Goal: Task Accomplishment & Management: Use online tool/utility

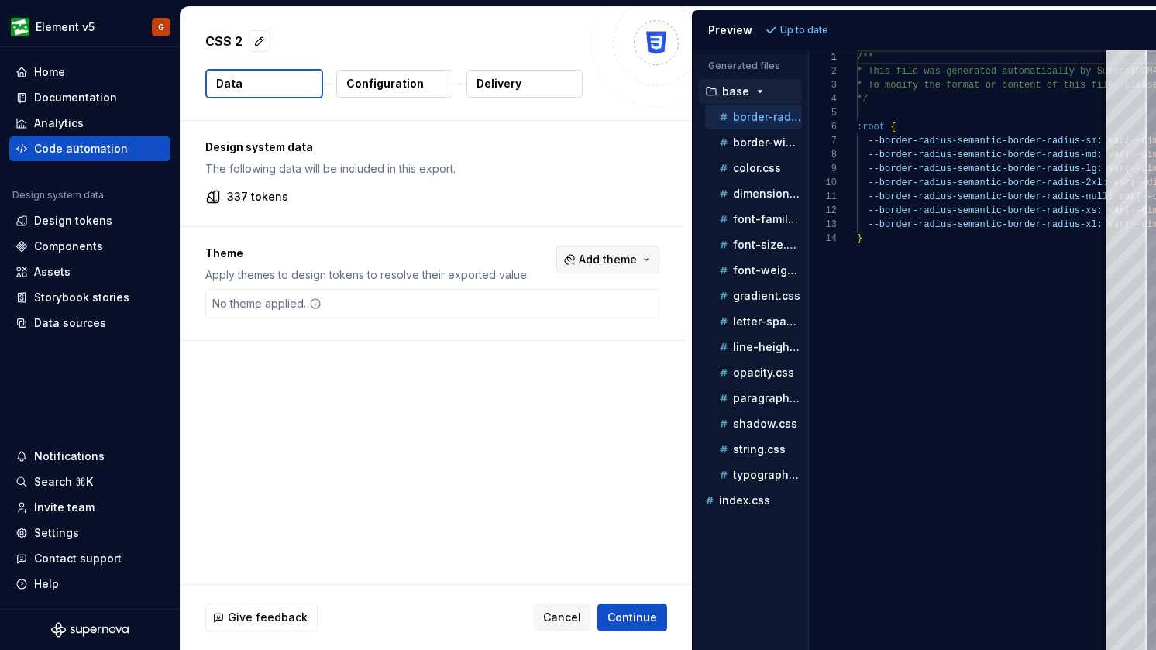
click at [612, 258] on span "Add theme" at bounding box center [608, 260] width 58 height 16
click at [612, 258] on html "Element v5 G Home Documentation Analytics Code automation Design system data De…" at bounding box center [578, 325] width 1156 height 650
click at [354, 84] on html "Element v5 G Home Documentation Analytics Code automation Design system data De…" at bounding box center [578, 325] width 1156 height 650
click at [371, 84] on p "Configuration" at bounding box center [385, 84] width 78 height 16
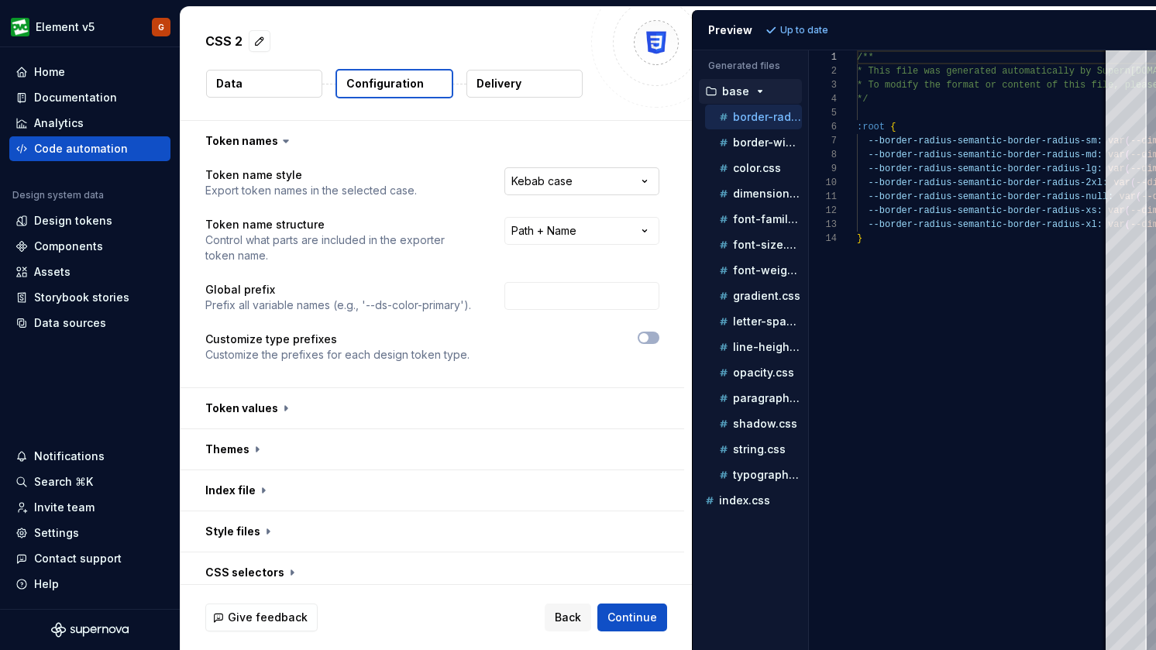
click at [565, 176] on html "**********" at bounding box center [578, 325] width 1156 height 650
click at [465, 138] on html "**********" at bounding box center [578, 325] width 1156 height 650
click at [580, 177] on html "**********" at bounding box center [578, 325] width 1156 height 650
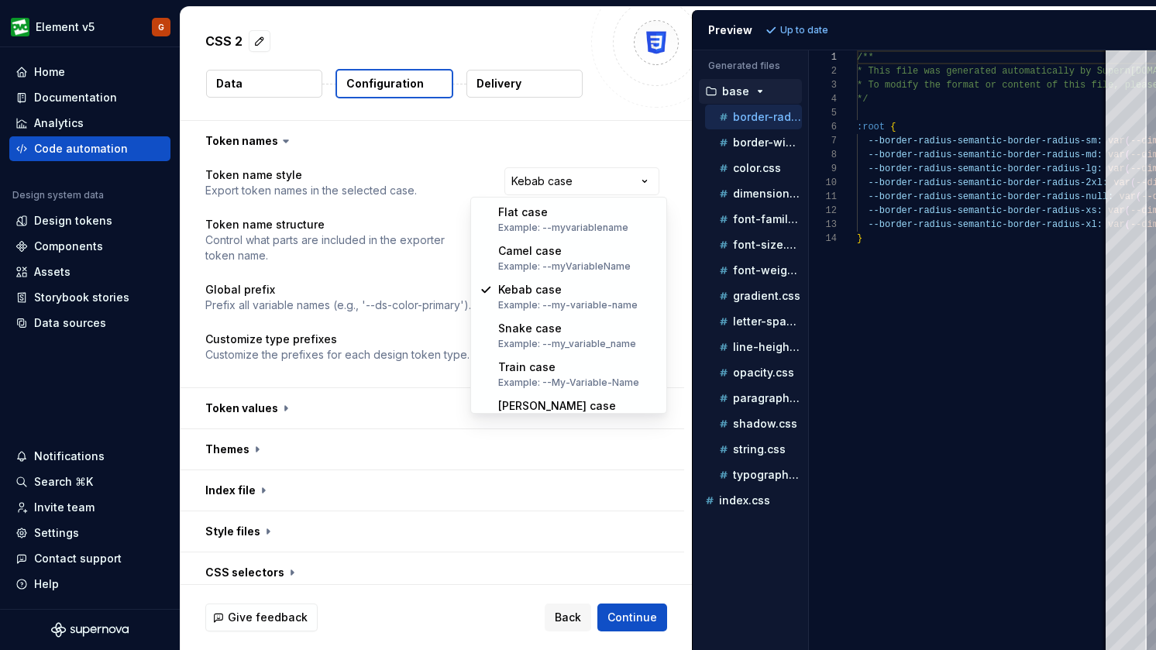
click at [425, 178] on html "**********" at bounding box center [578, 325] width 1156 height 650
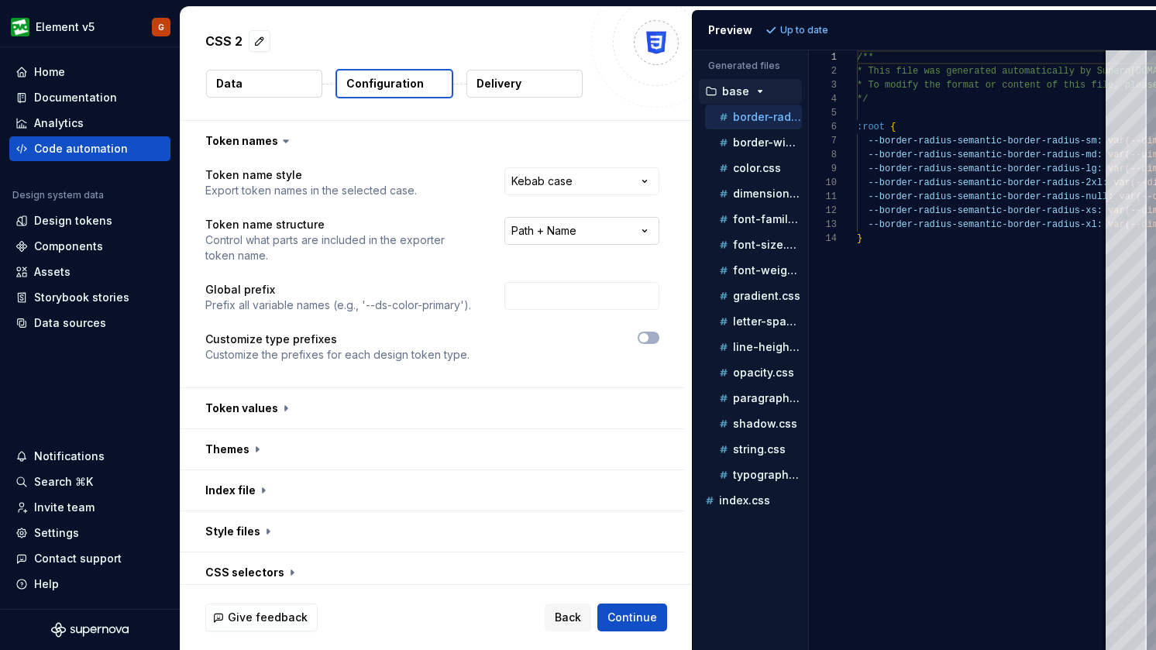
click at [560, 229] on html "**********" at bounding box center [578, 325] width 1156 height 650
click at [431, 195] on html "**********" at bounding box center [578, 325] width 1156 height 650
click at [570, 293] on input "text" at bounding box center [582, 296] width 155 height 28
type input "ovo"
click at [786, 18] on div "Preview Refresh preview" at bounding box center [924, 30] width 463 height 40
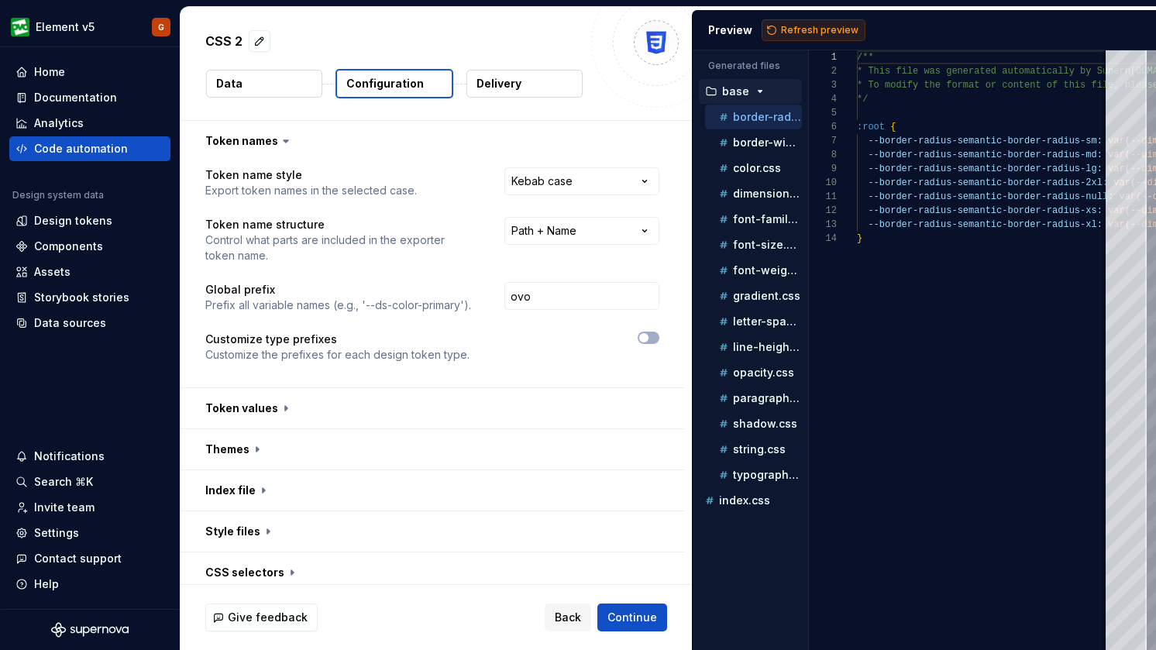
click at [807, 33] on span "Refresh preview" at bounding box center [820, 30] width 78 height 12
type textarea "**********"
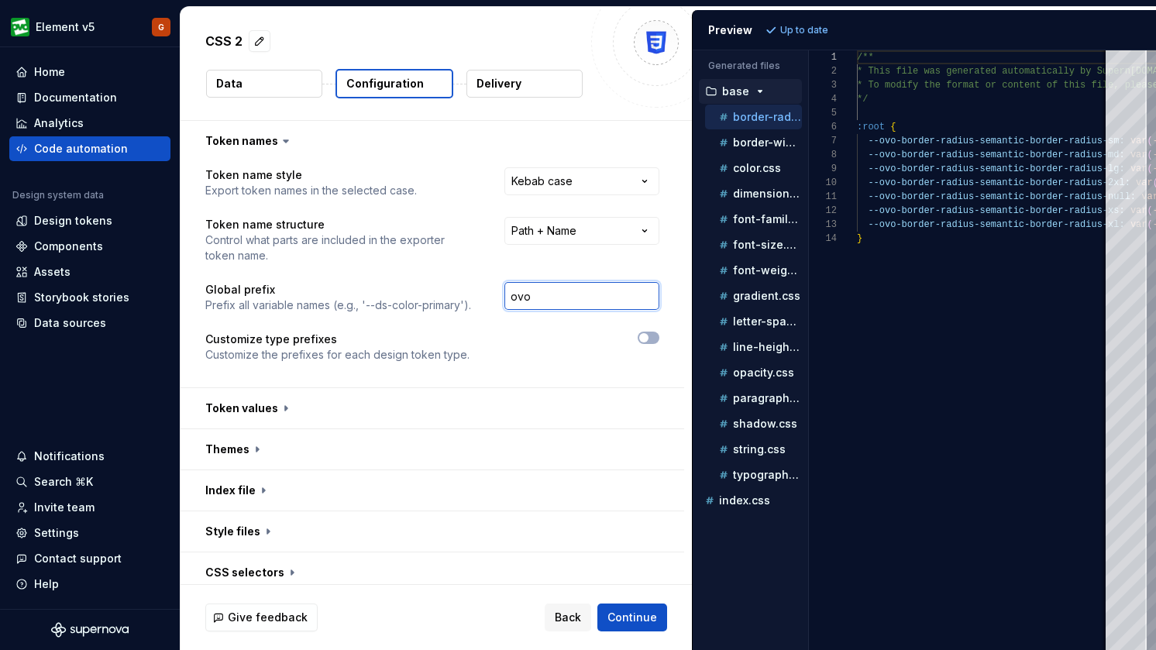
click at [550, 294] on input "ovo" at bounding box center [582, 296] width 155 height 28
click at [810, 26] on span "Refresh preview" at bounding box center [820, 30] width 78 height 12
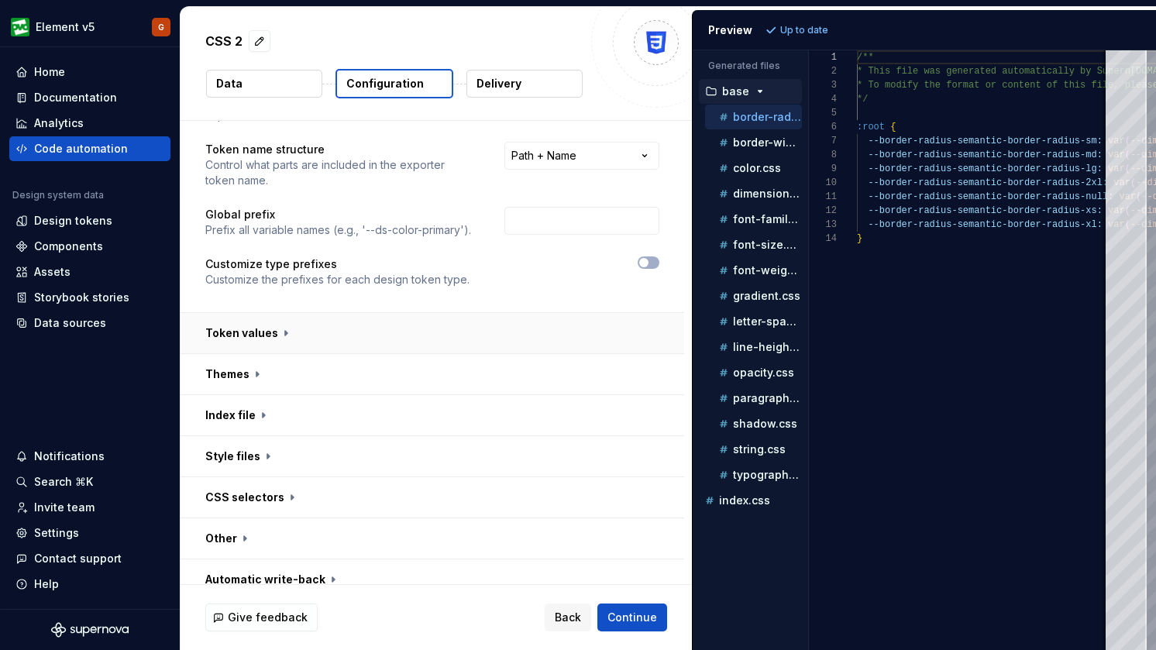
scroll to position [91, 0]
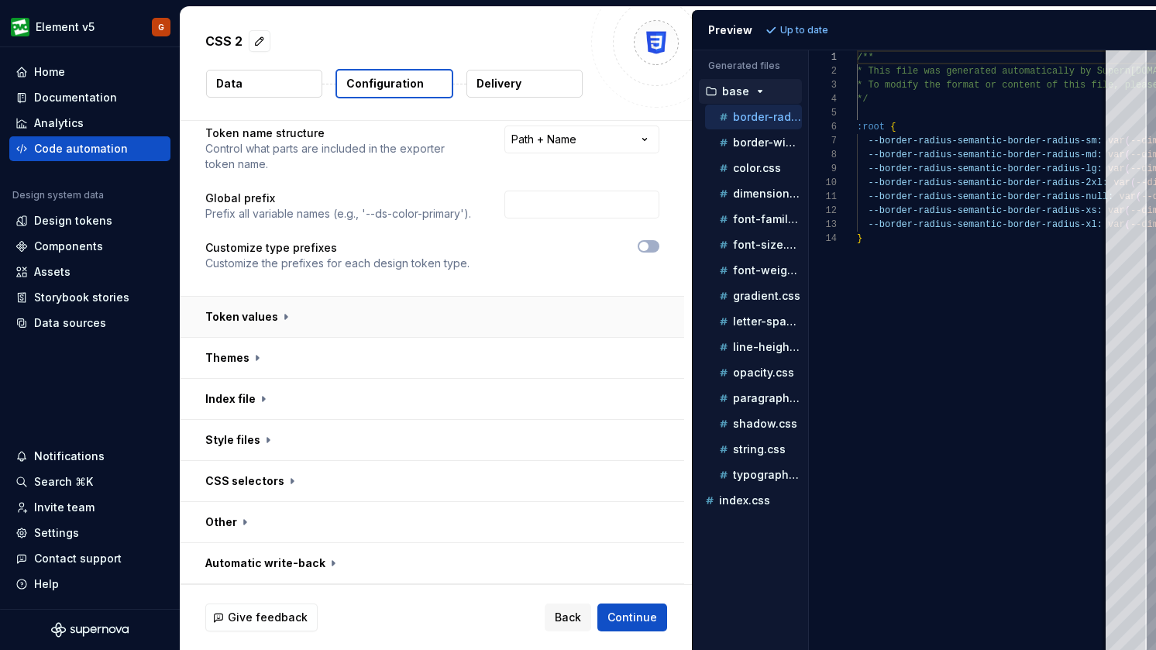
click at [271, 319] on button "button" at bounding box center [433, 317] width 504 height 40
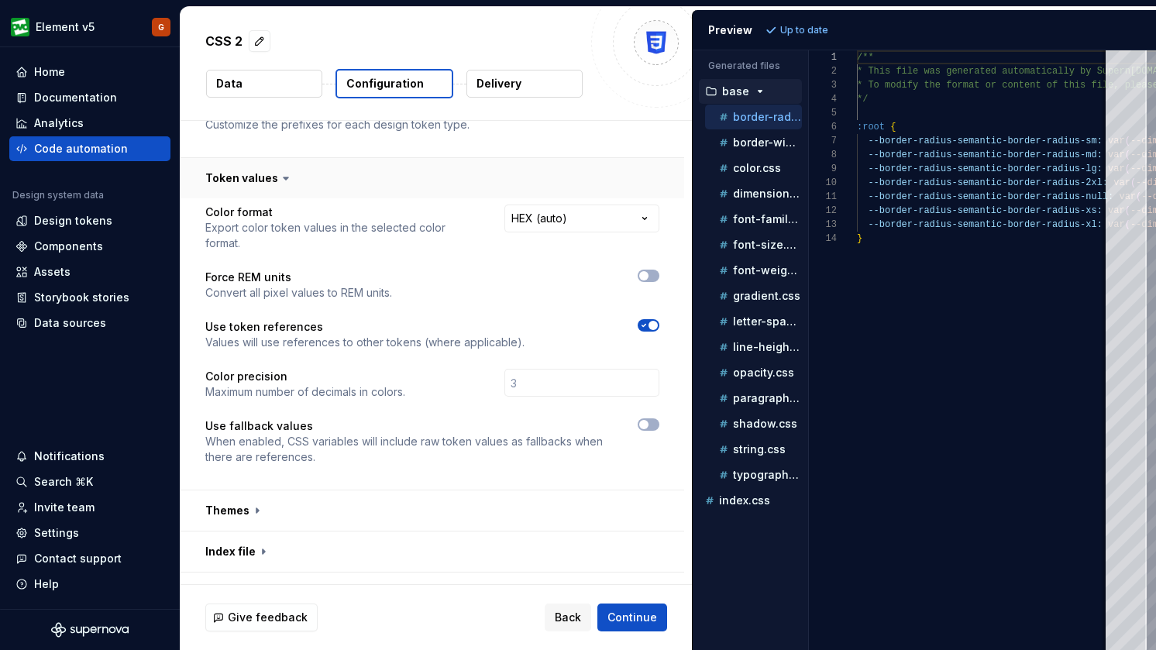
scroll to position [241, 0]
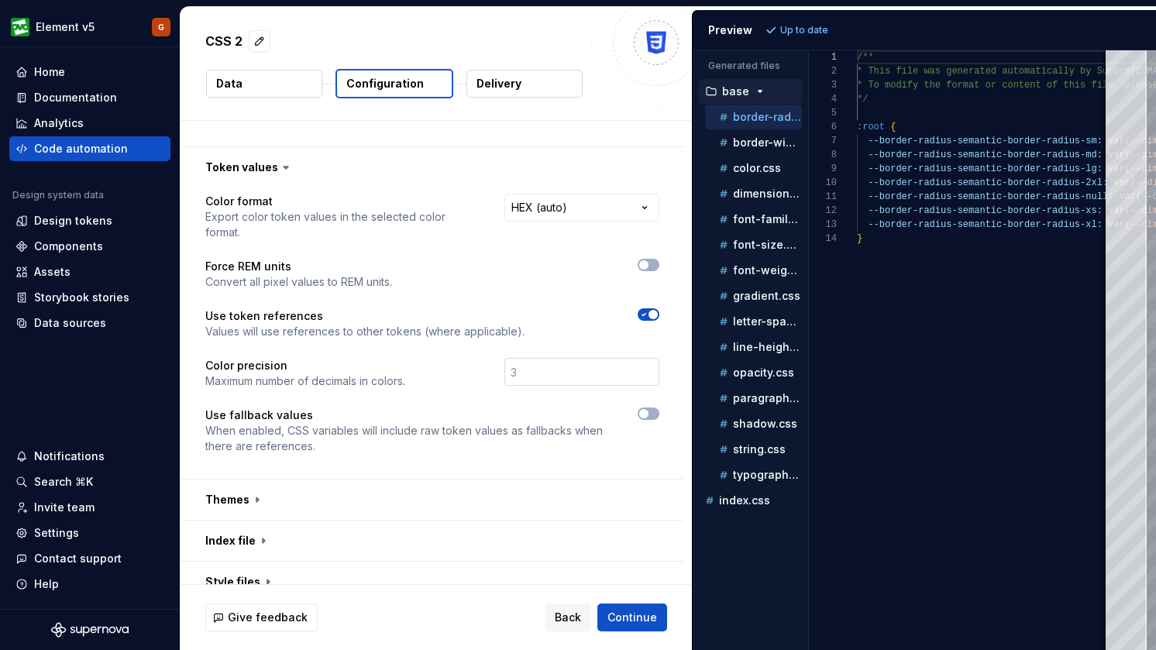
click at [536, 358] on input "number" at bounding box center [582, 372] width 155 height 28
drag, startPoint x: 529, startPoint y: 354, endPoint x: 483, endPoint y: 357, distance: 46.6
click at [483, 358] on div at bounding box center [546, 373] width 226 height 31
click at [546, 408] on p "Use fallback values" at bounding box center [407, 416] width 405 height 16
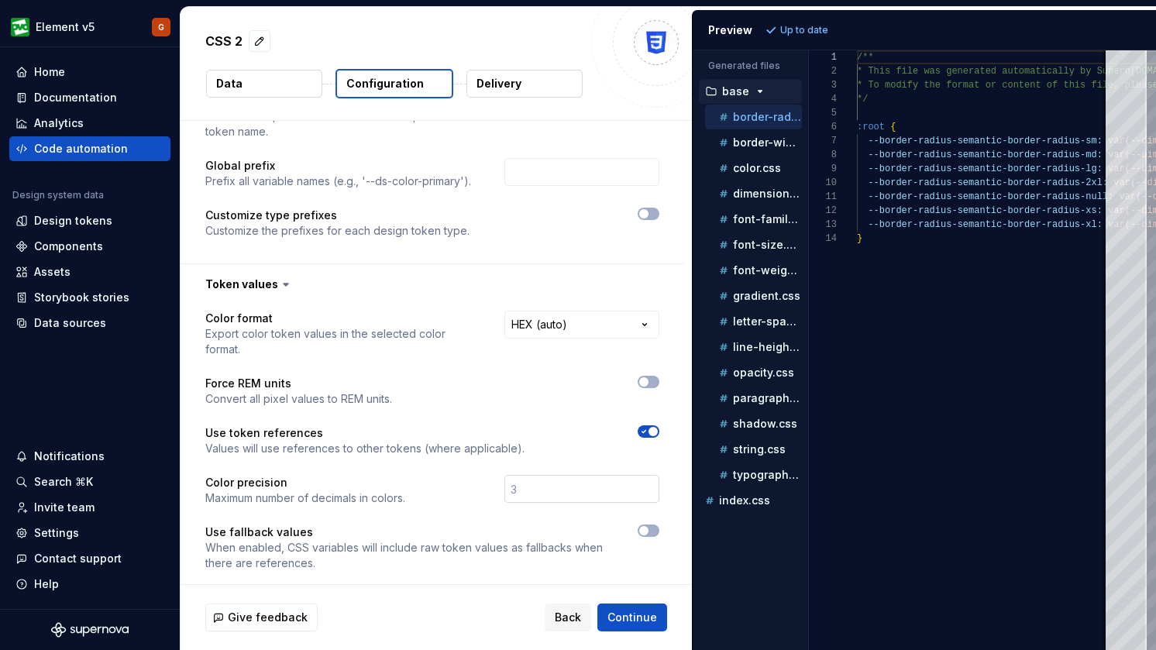
scroll to position [76, 0]
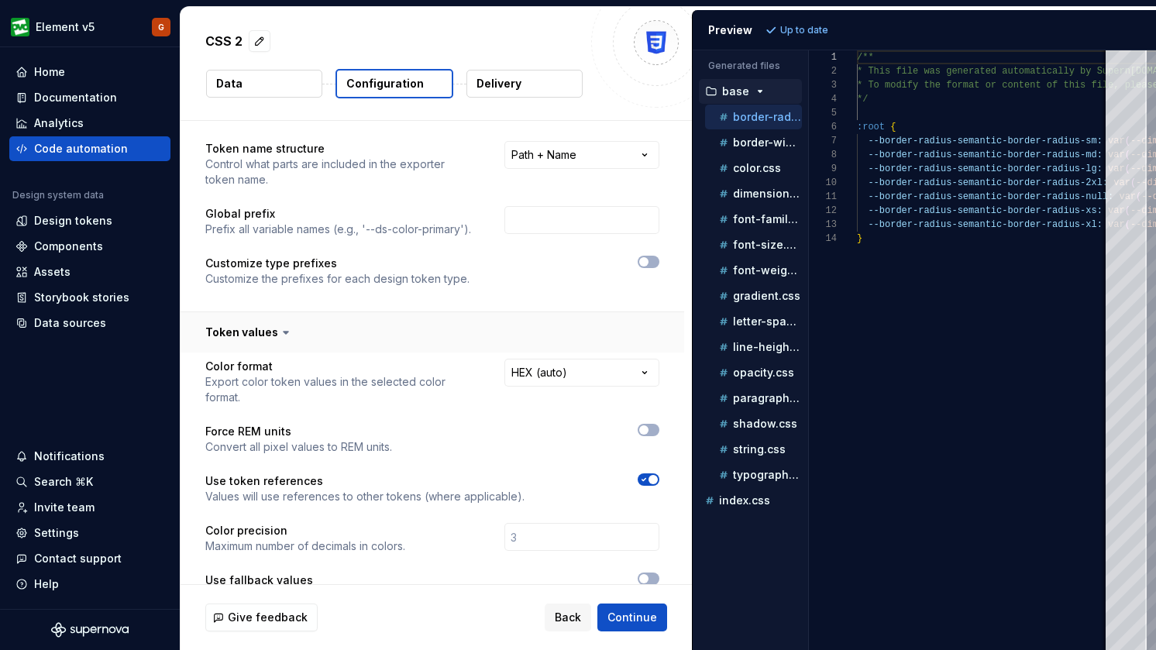
click at [457, 331] on button "button" at bounding box center [433, 332] width 504 height 40
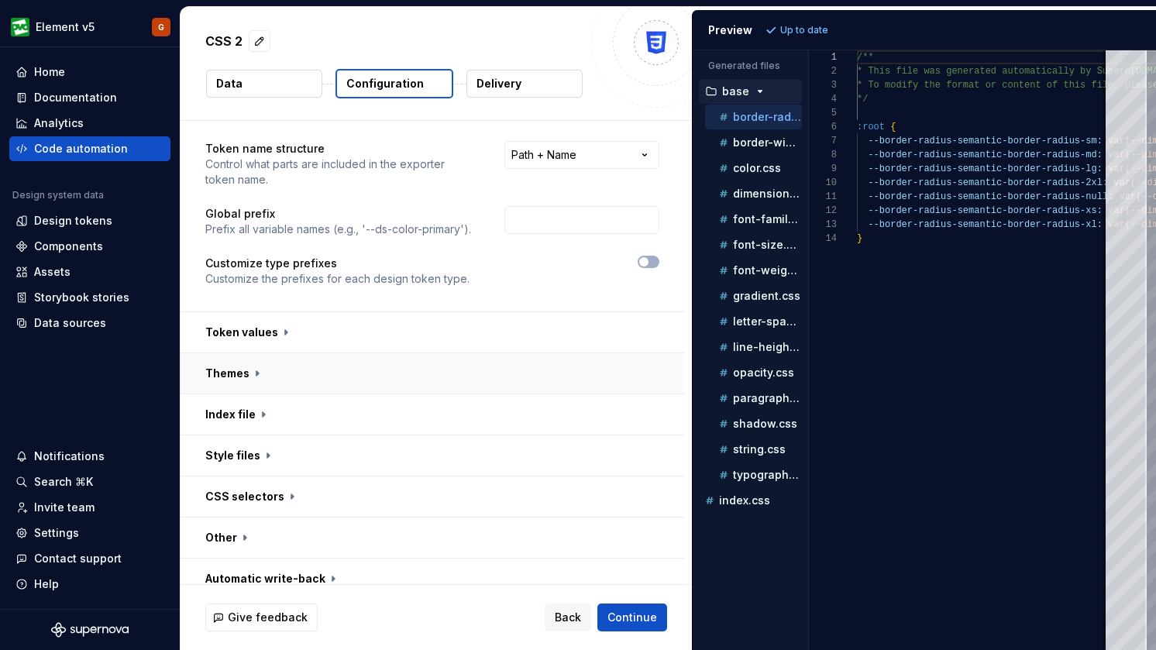
click at [421, 385] on button "button" at bounding box center [433, 373] width 504 height 40
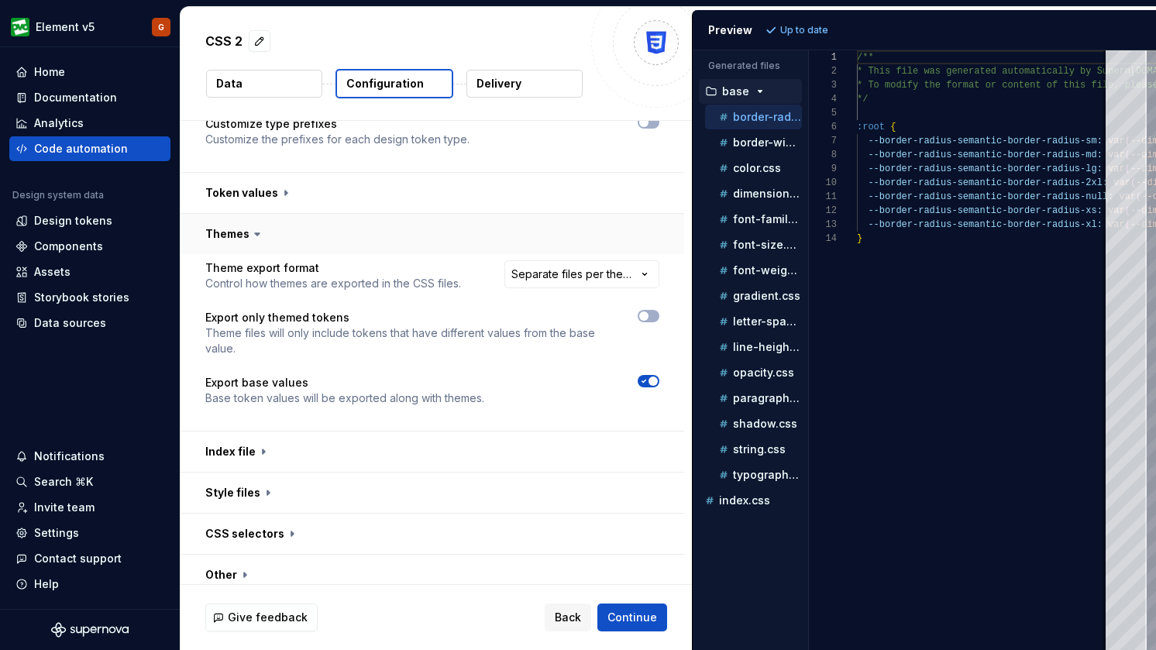
scroll to position [220, 0]
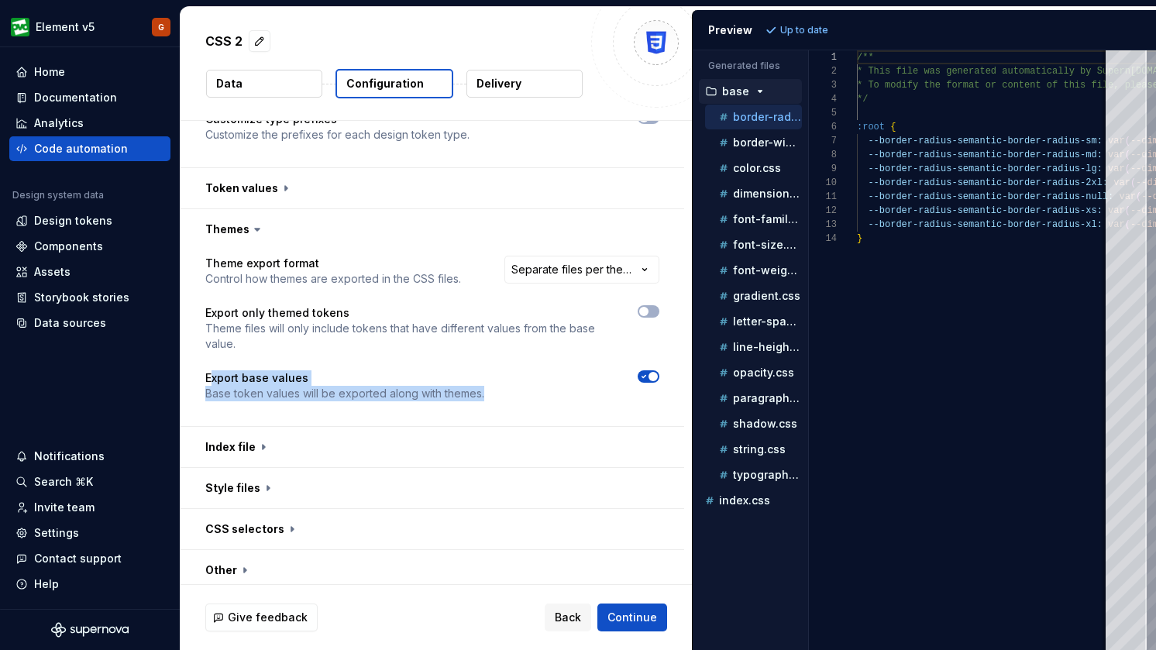
drag, startPoint x: 215, startPoint y: 380, endPoint x: 376, endPoint y: 405, distance: 163.1
click at [369, 415] on div "**********" at bounding box center [432, 338] width 454 height 164
click at [453, 381] on p "Export base values" at bounding box center [344, 378] width 279 height 16
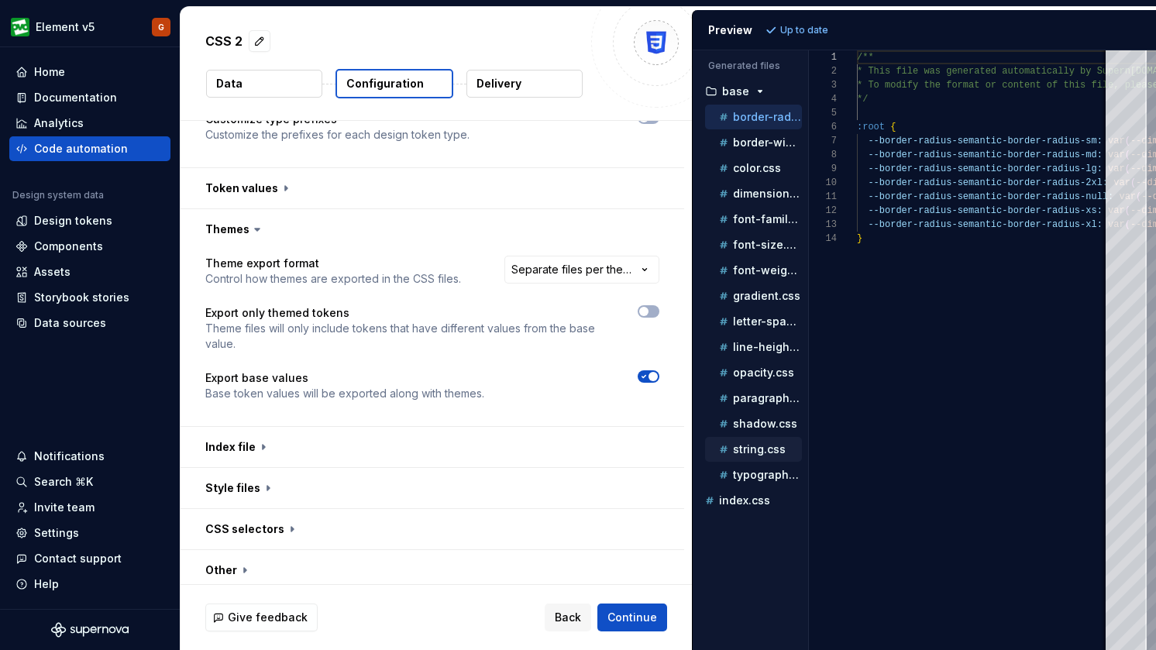
click at [752, 450] on p "string.css" at bounding box center [759, 449] width 53 height 12
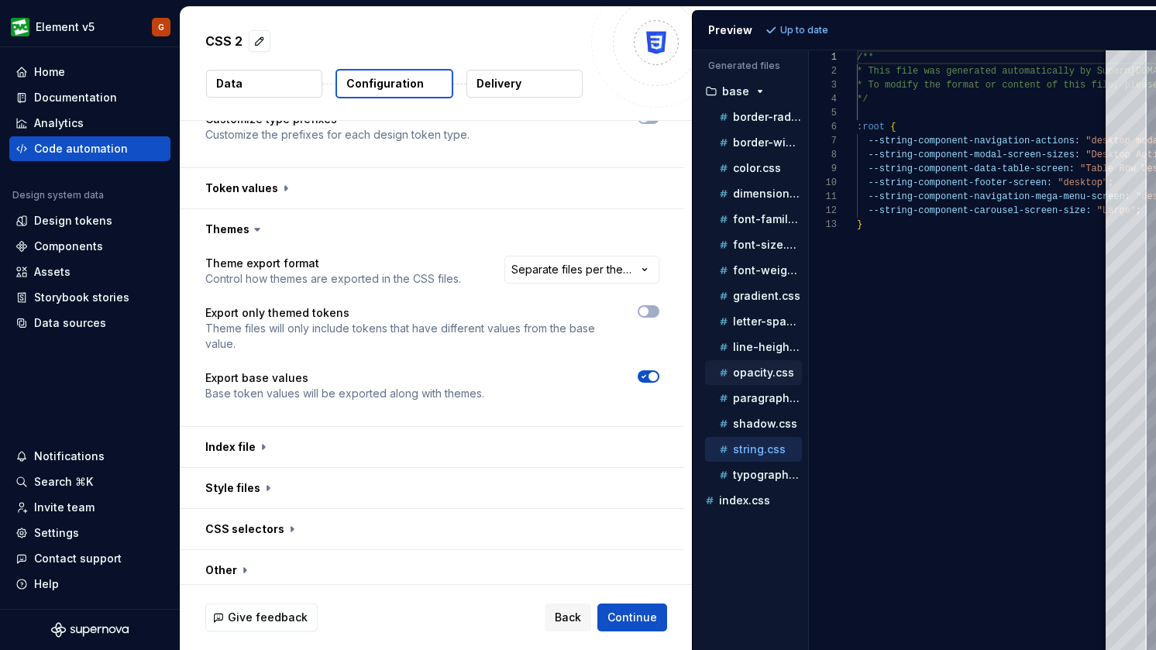
click at [747, 376] on p "opacity.css" at bounding box center [763, 373] width 61 height 12
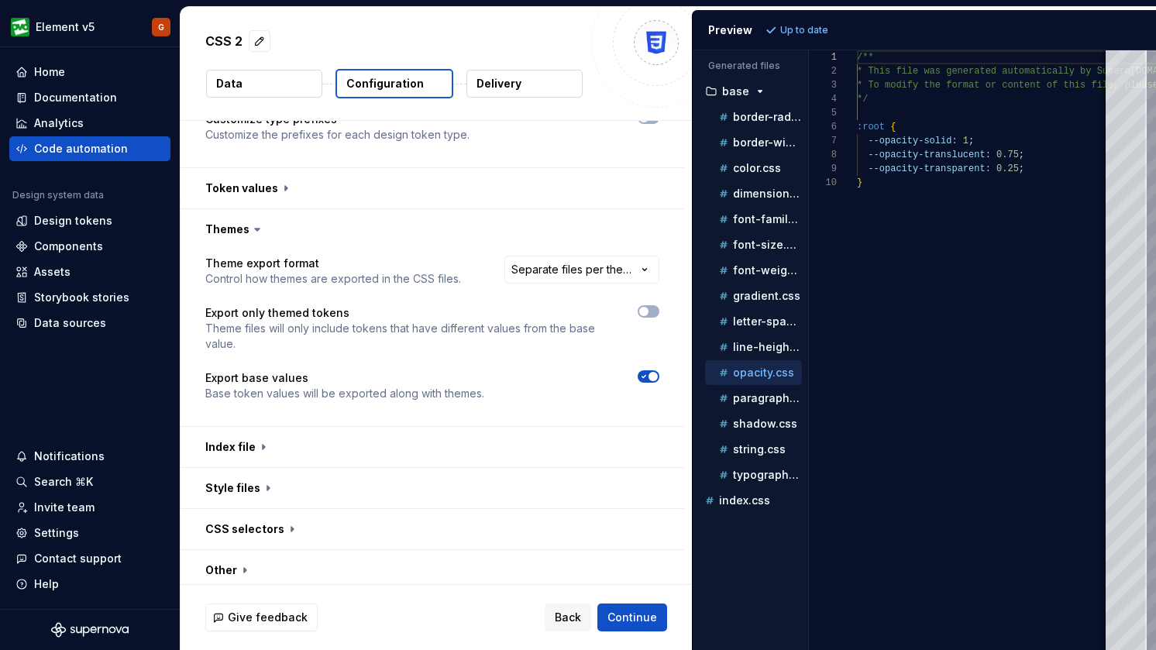
scroll to position [126, 0]
click at [750, 173] on p "color.css" at bounding box center [757, 168] width 48 height 12
type textarea "**********"
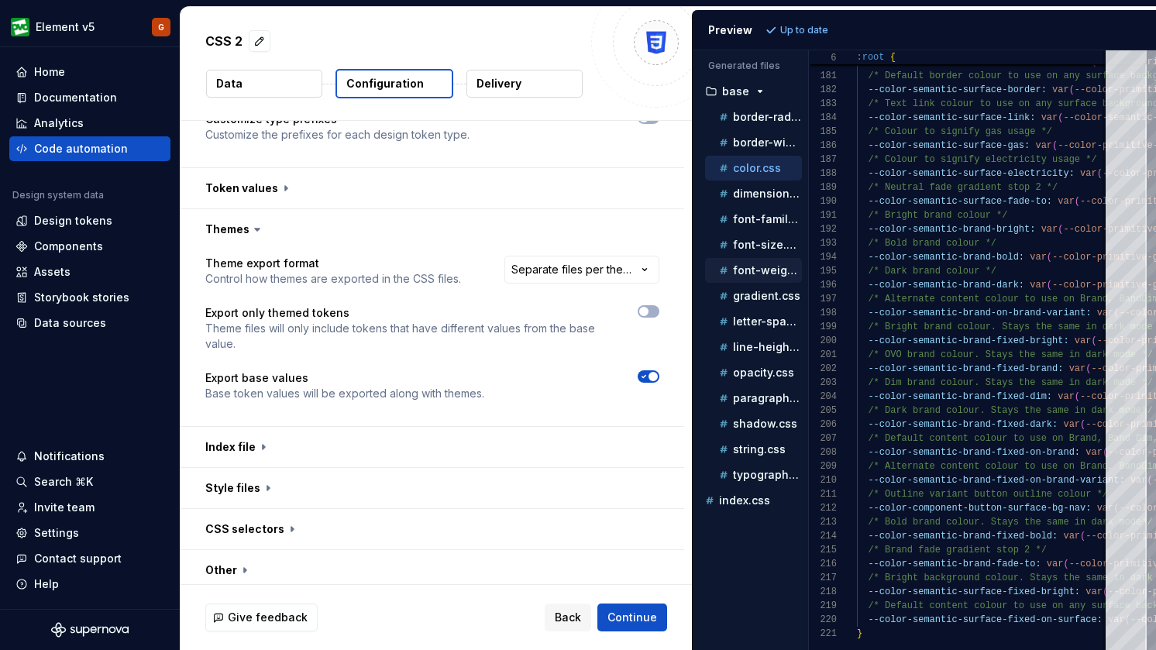
scroll to position [268, 0]
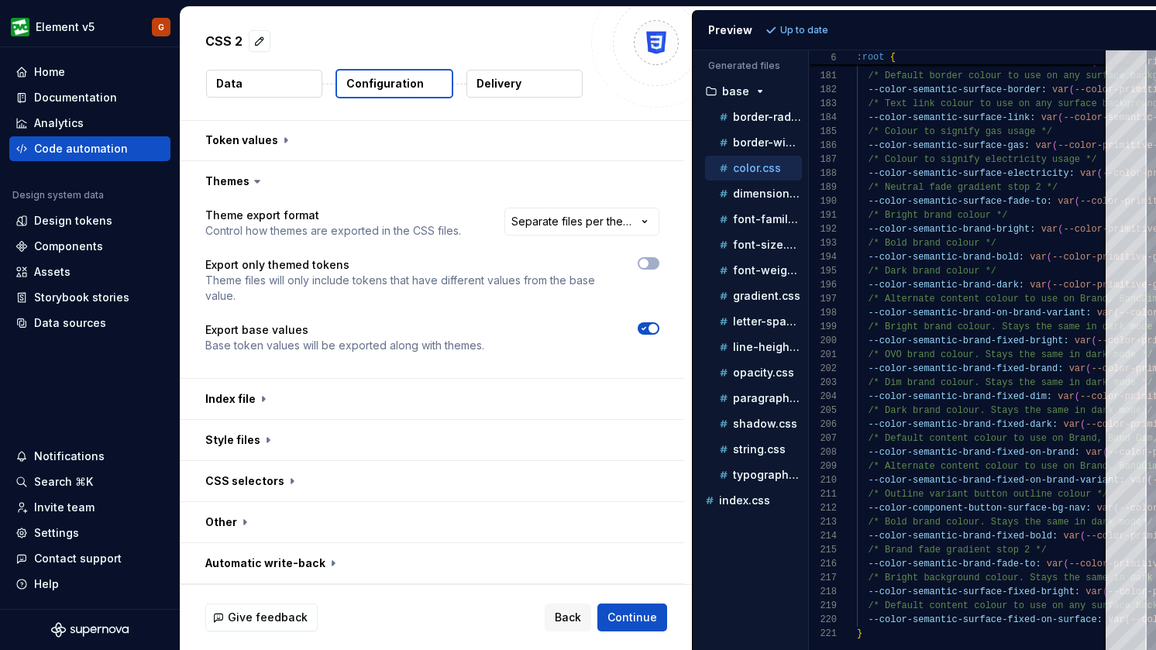
click at [257, 181] on icon at bounding box center [257, 182] width 5 height 2
click at [255, 181] on icon at bounding box center [257, 182] width 5 height 2
click at [239, 481] on button "button" at bounding box center [433, 481] width 504 height 40
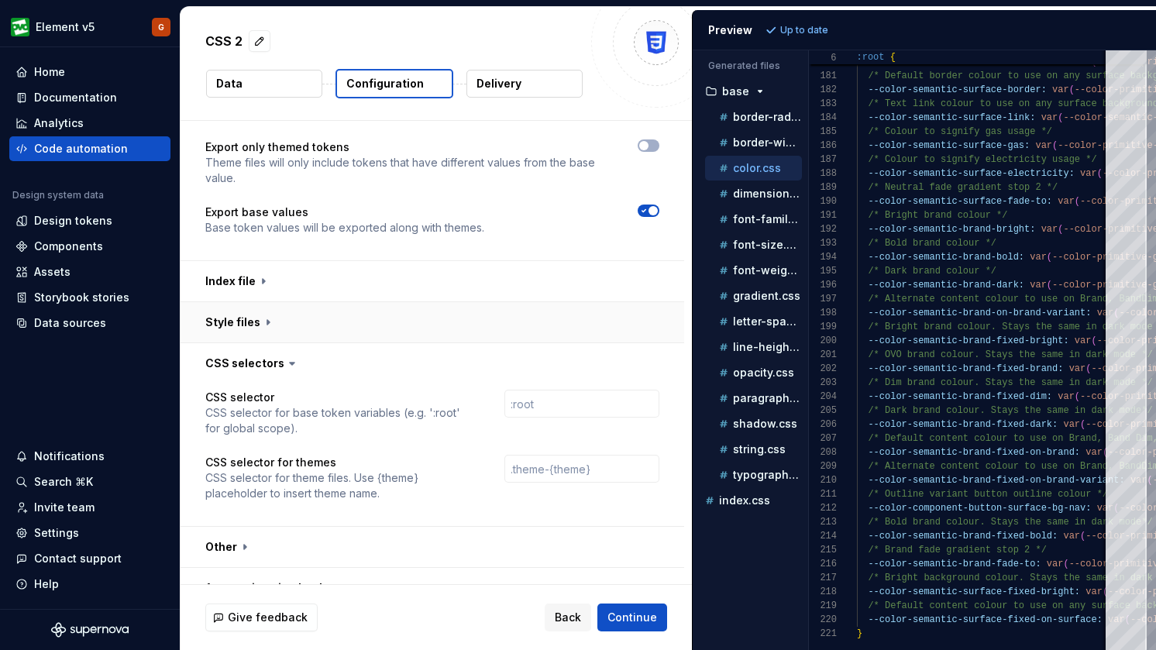
scroll to position [411, 0]
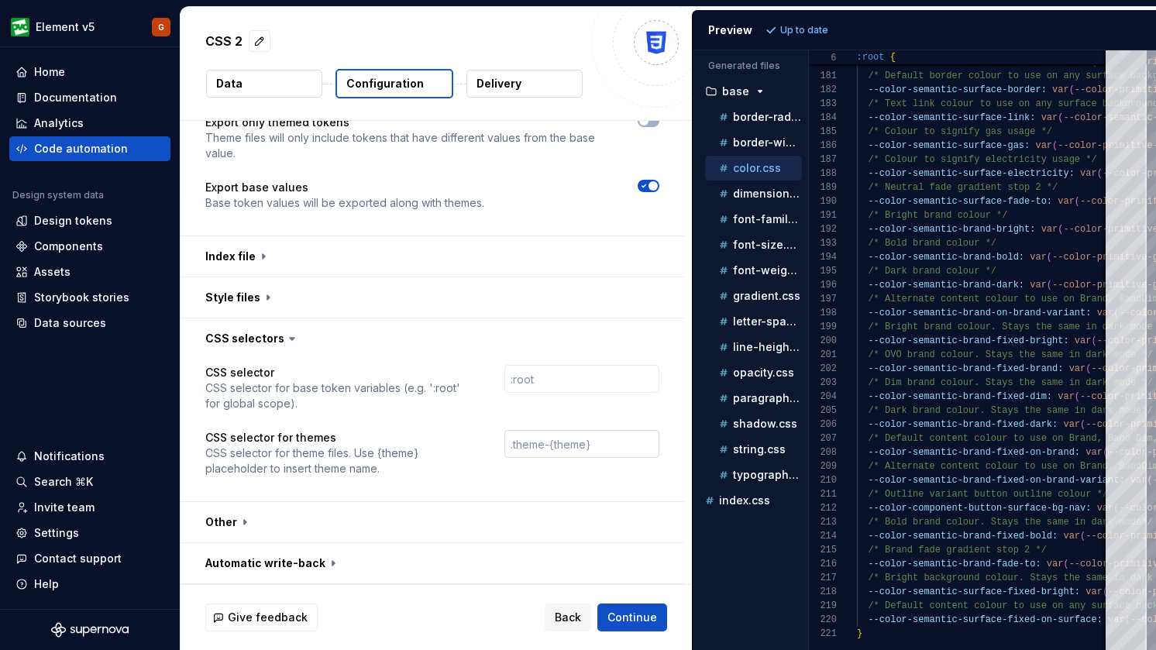
click at [560, 442] on input "text" at bounding box center [582, 444] width 155 height 28
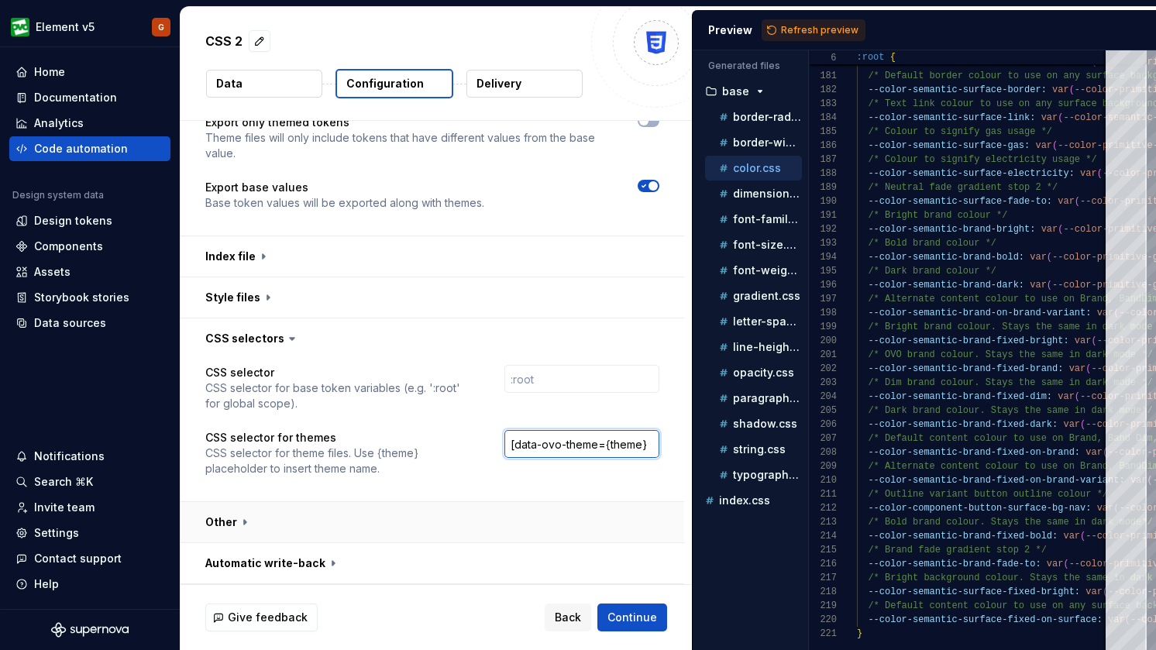
type input "[data-ovo-theme={theme}]"
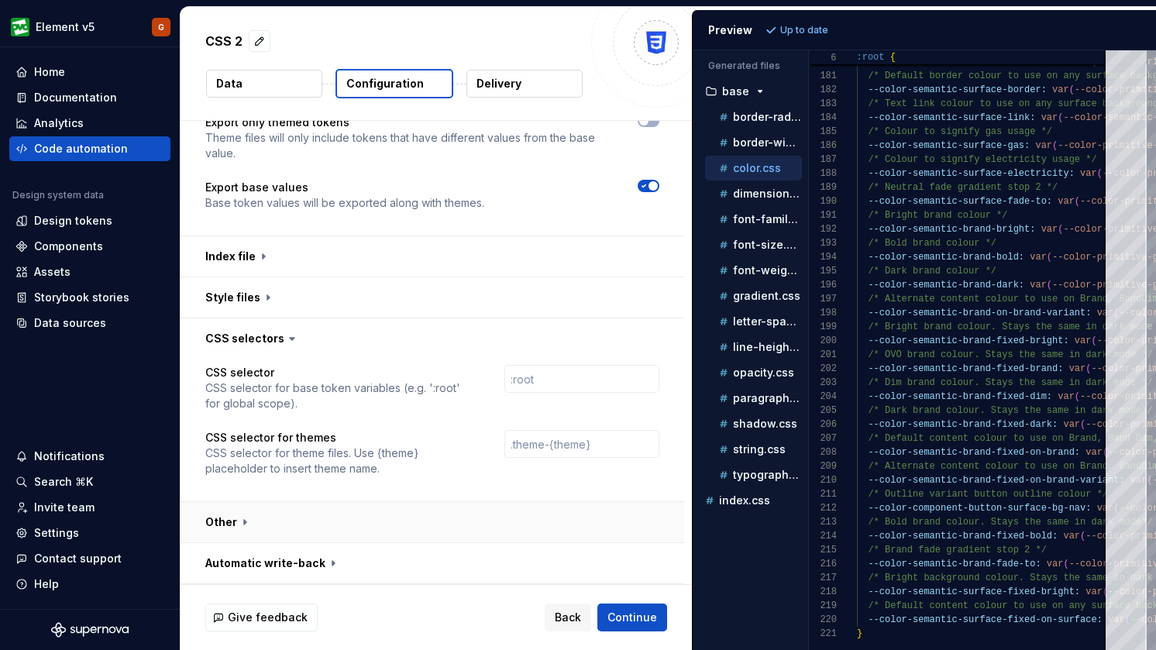
click at [236, 514] on button "button" at bounding box center [433, 522] width 504 height 40
click at [363, 336] on button "button" at bounding box center [433, 339] width 504 height 40
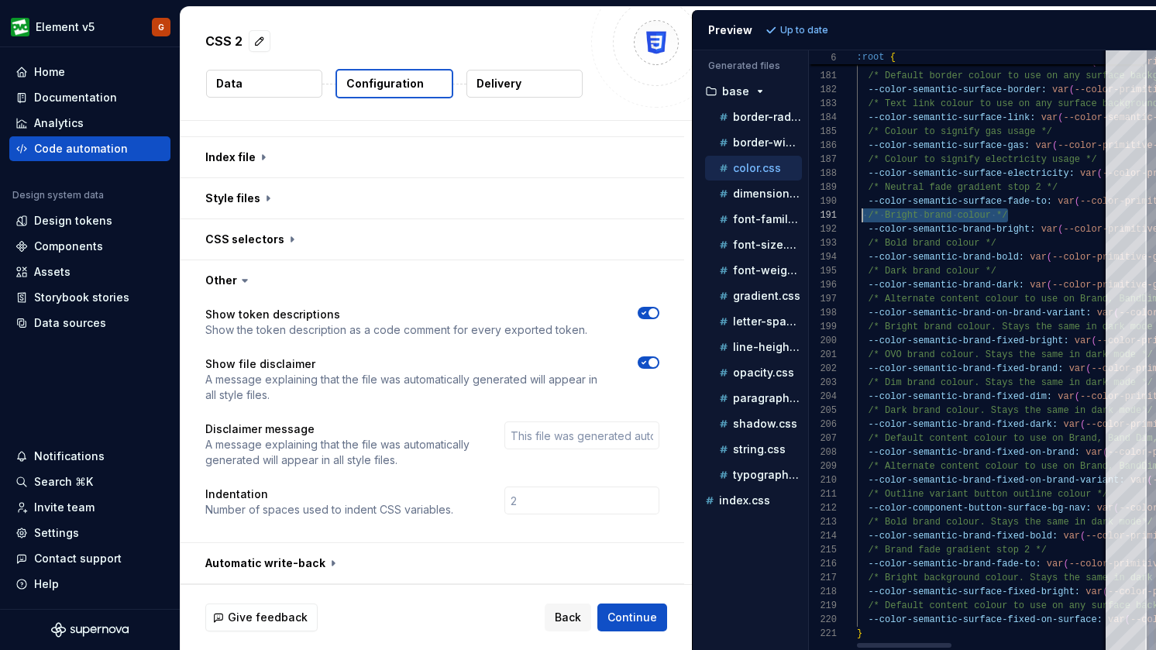
scroll to position [0, 5]
drag, startPoint x: 1018, startPoint y: 215, endPoint x: 863, endPoint y: 215, distance: 154.2
drag, startPoint x: 1067, startPoint y: 190, endPoint x: 851, endPoint y: 191, distance: 215.5
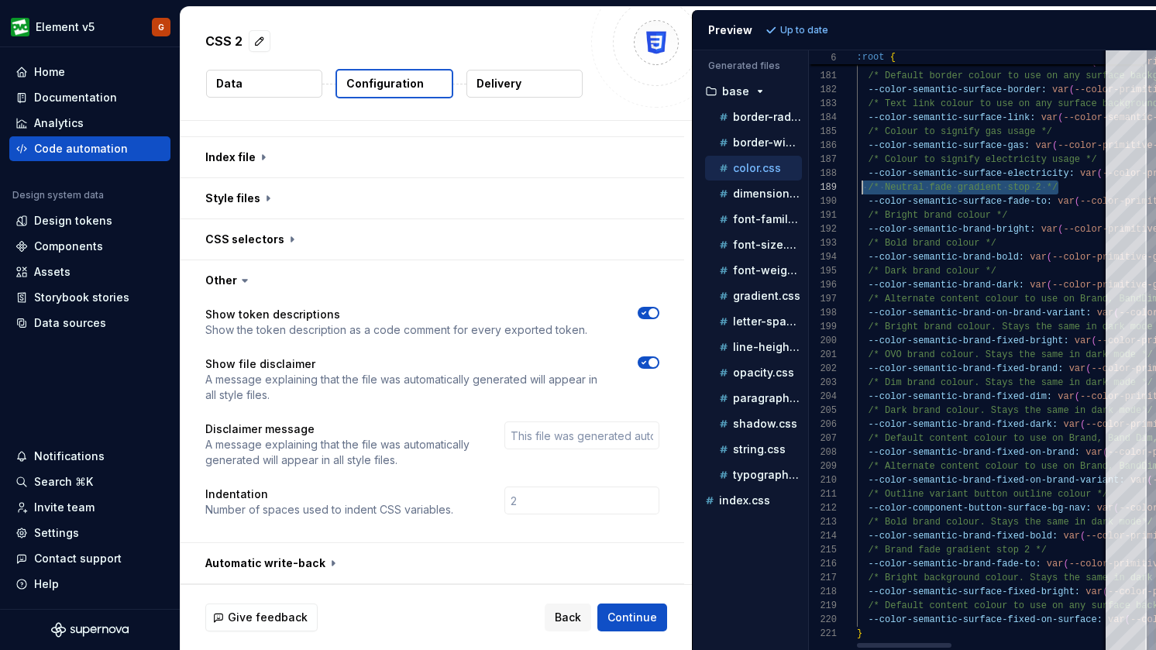
click at [545, 397] on p "A message explaining that the file was automatically generated will appear in a…" at bounding box center [407, 387] width 405 height 31
type textarea "**********"
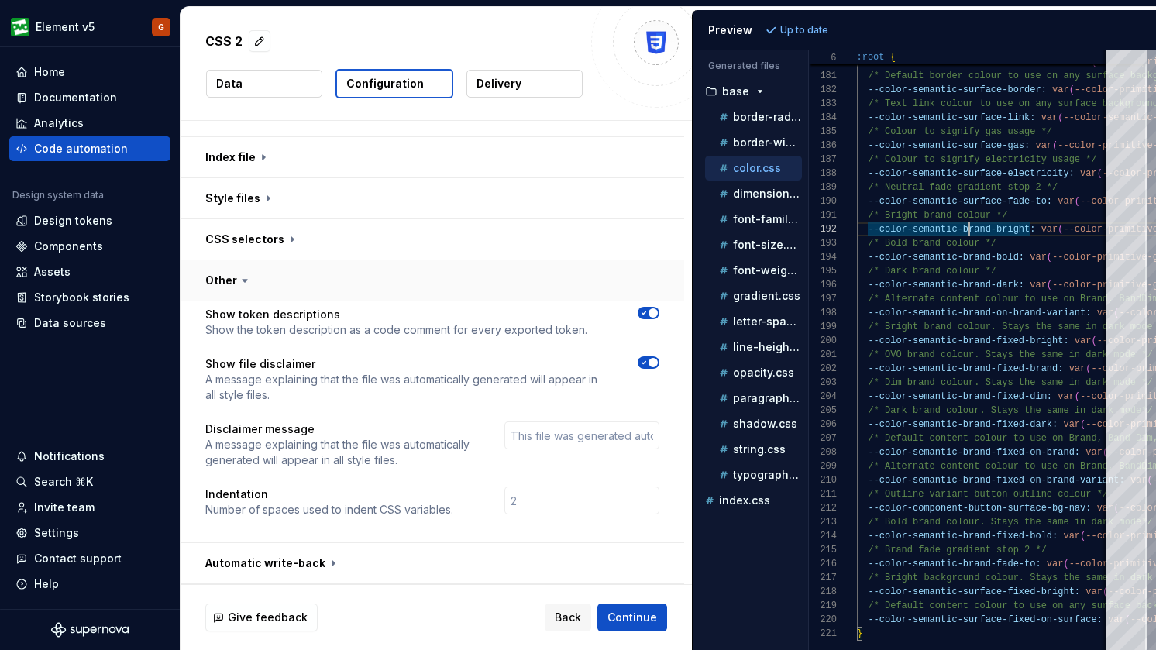
click at [230, 281] on button "button" at bounding box center [433, 280] width 504 height 40
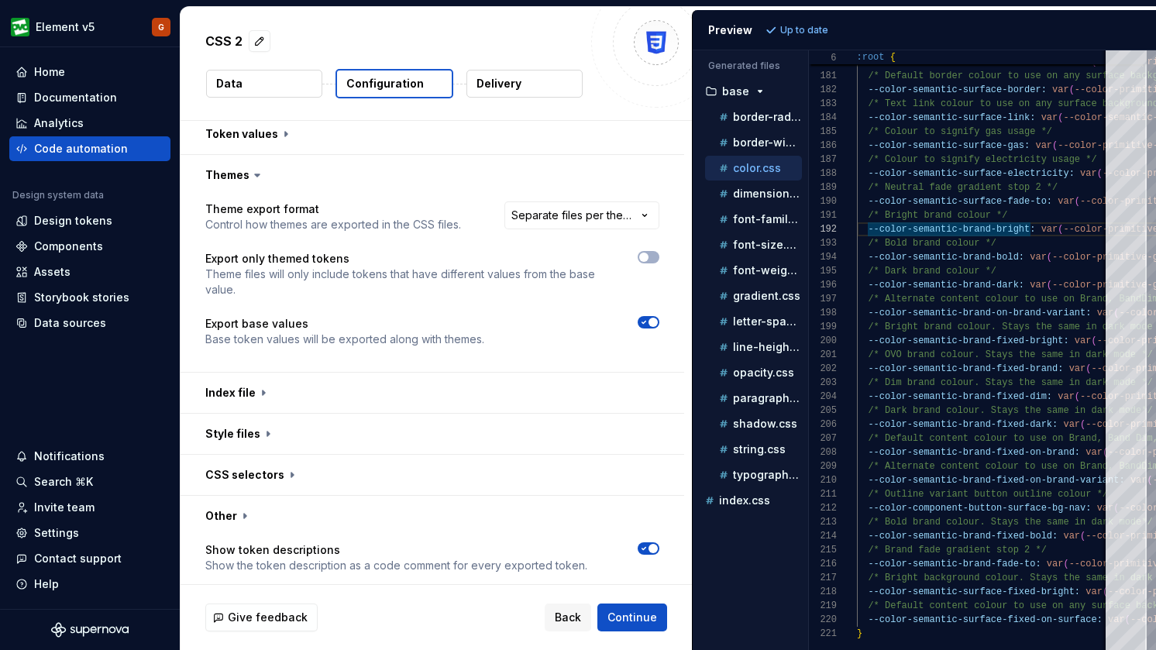
scroll to position [268, 0]
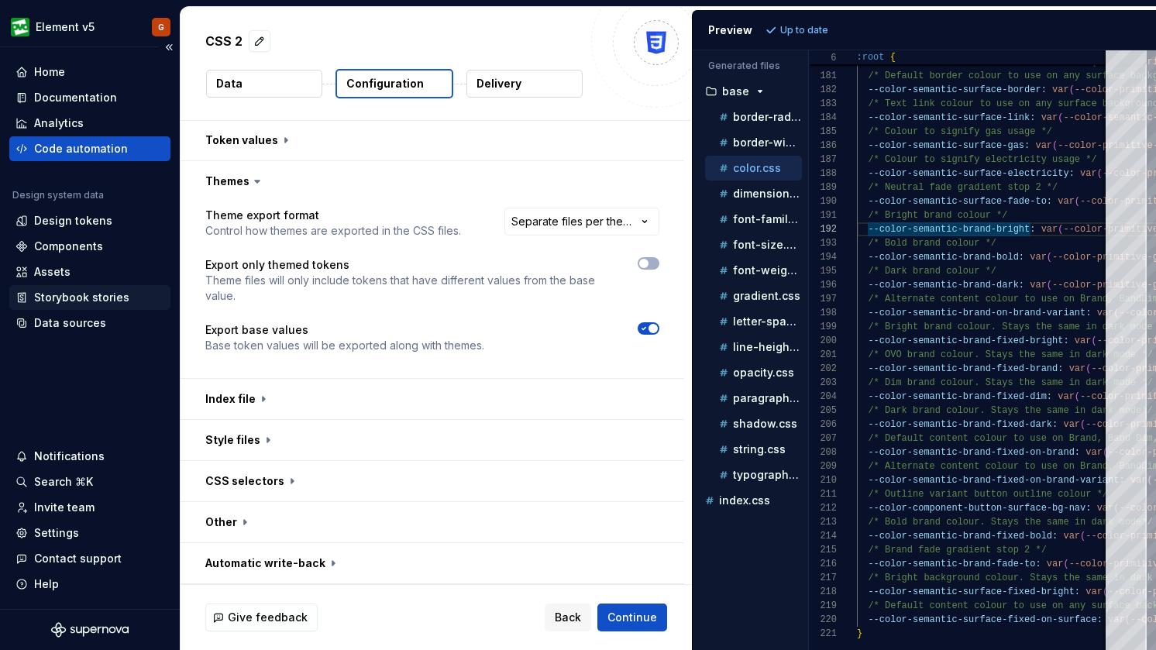
click at [58, 297] on div "Storybook stories" at bounding box center [81, 298] width 95 height 16
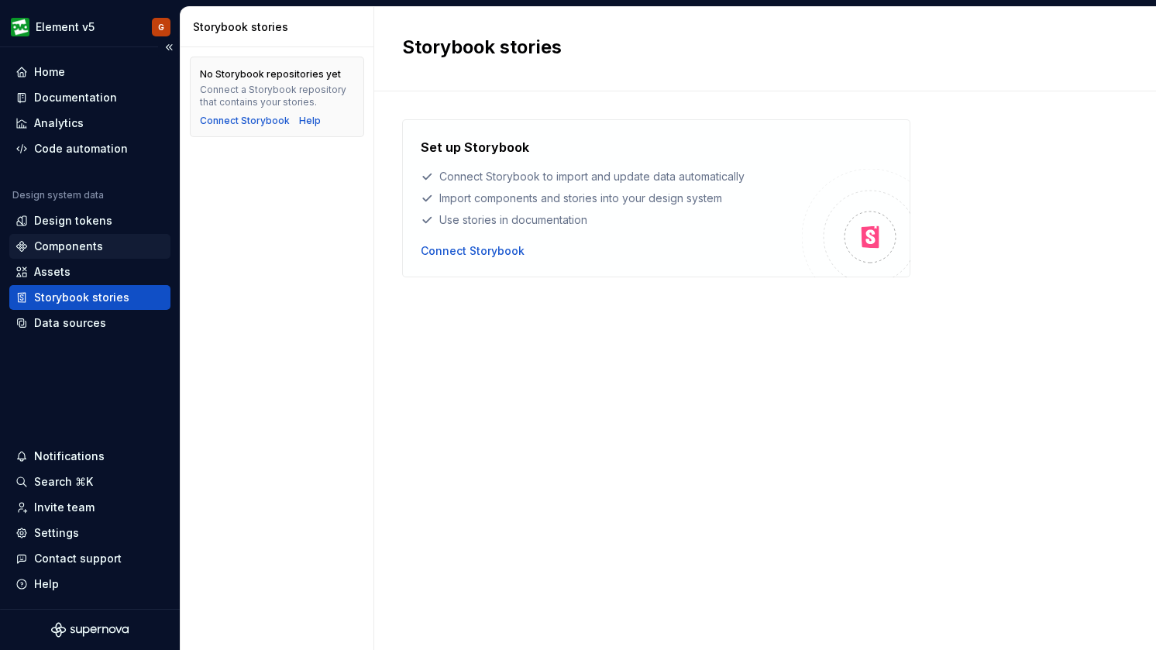
click at [67, 246] on div "Components" at bounding box center [68, 247] width 69 height 16
